Goal: Transaction & Acquisition: Purchase product/service

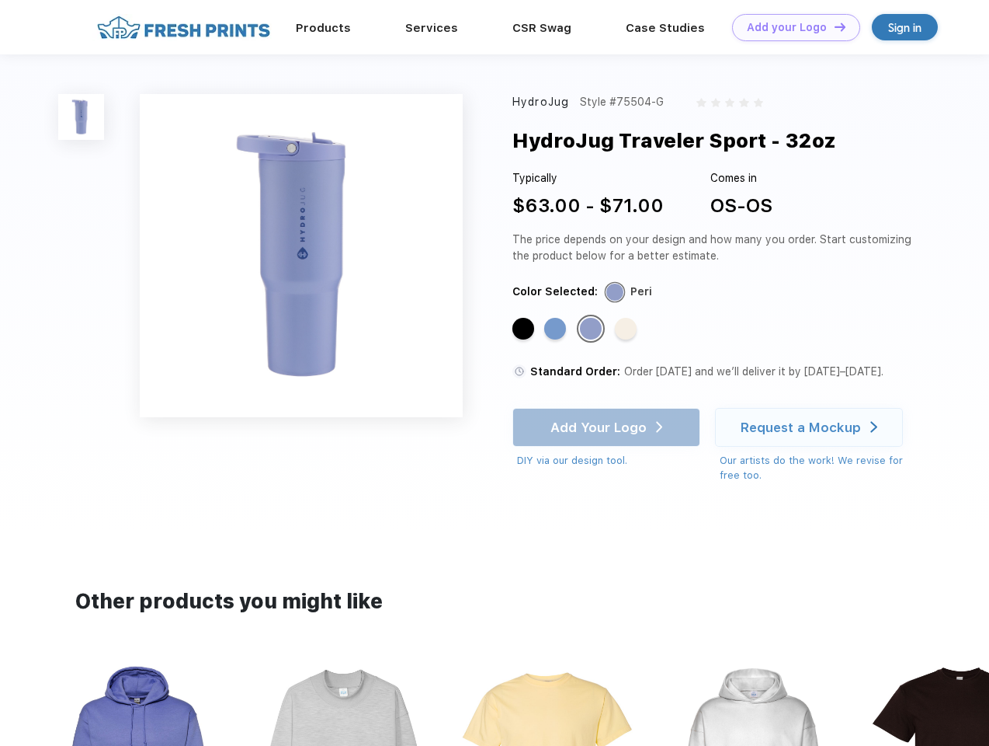
click at [791, 27] on link "Add your Logo Design Tool" at bounding box center [796, 27] width 128 height 27
click at [0, 0] on div "Design Tool" at bounding box center [0, 0] width 0 height 0
click at [833, 26] on link "Add your Logo Design Tool" at bounding box center [796, 27] width 128 height 27
click at [82, 116] on img at bounding box center [81, 117] width 46 height 46
click at [525, 329] on div "Standard Color" at bounding box center [524, 329] width 22 height 22
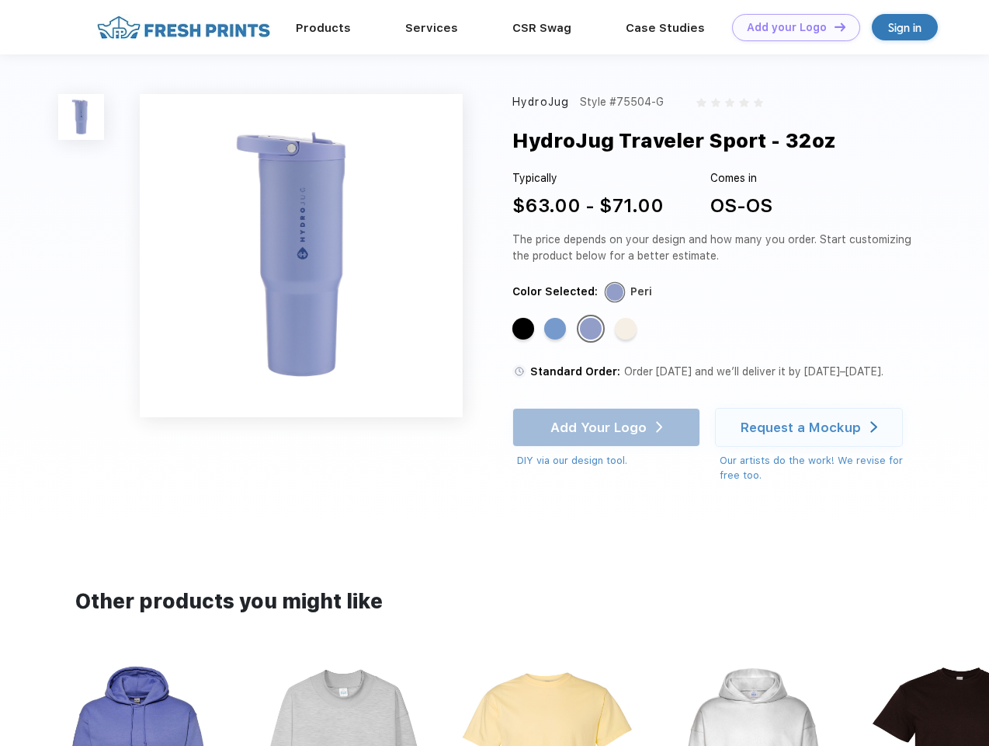
click at [557, 329] on div "Standard Color" at bounding box center [555, 329] width 22 height 22
click at [593, 329] on div "Standard Color" at bounding box center [591, 329] width 22 height 22
click at [628, 329] on div "Standard Color" at bounding box center [626, 329] width 22 height 22
click at [608, 427] on div "Add Your Logo DIY via our design tool. Ah shoot! This product isn't up in our d…" at bounding box center [607, 438] width 188 height 61
click at [812, 427] on div "Request a Mockup" at bounding box center [801, 427] width 120 height 16
